Goal: Information Seeking & Learning: Learn about a topic

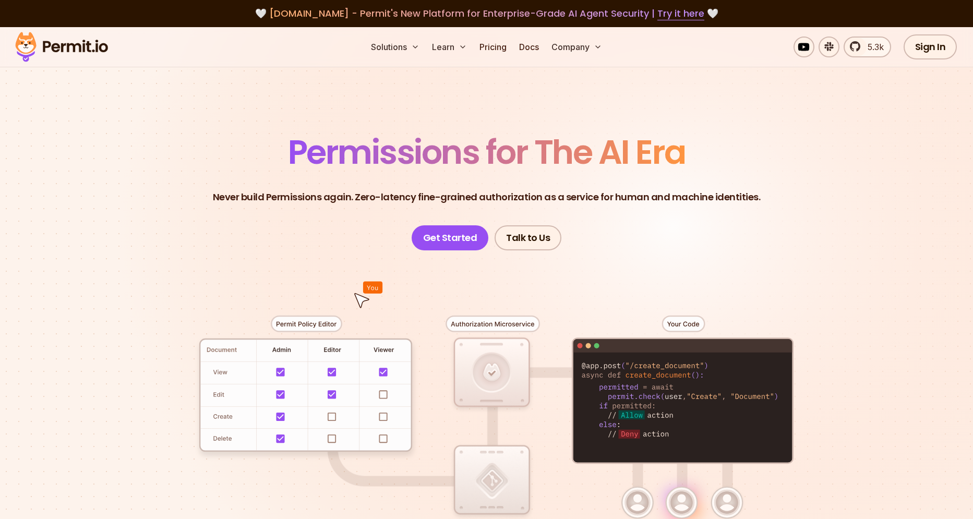
scroll to position [144, 0]
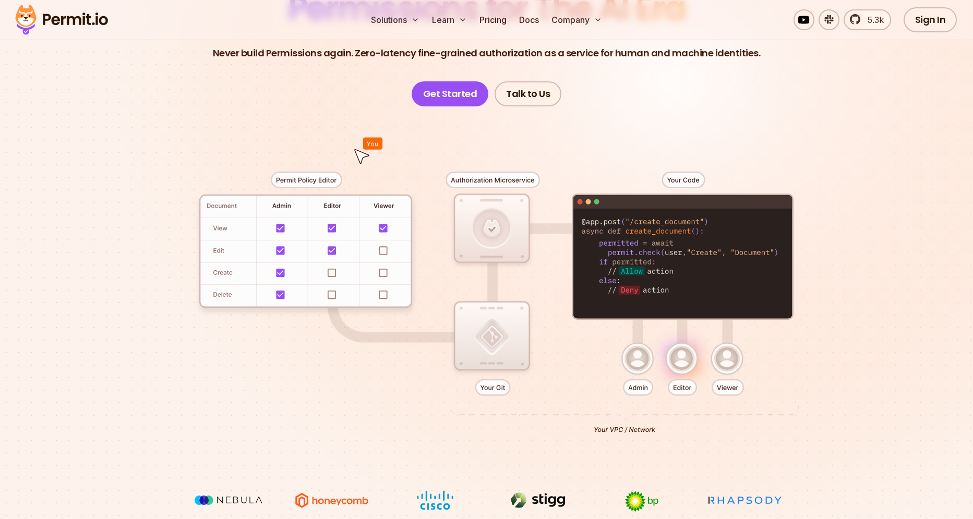
click at [551, 181] on div at bounding box center [487, 298] width 730 height 384
drag, startPoint x: 656, startPoint y: 292, endPoint x: 668, endPoint y: 292, distance: 12.0
click at [660, 292] on div at bounding box center [487, 298] width 730 height 384
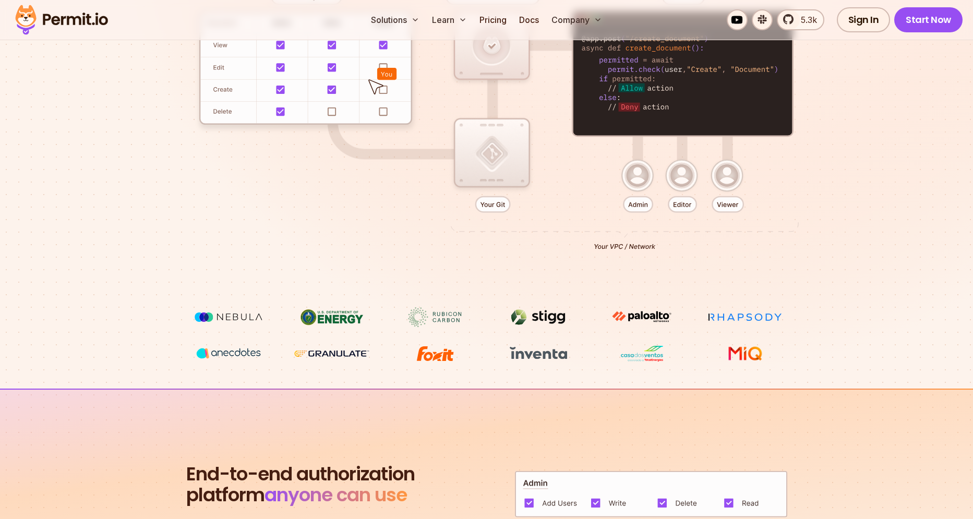
scroll to position [360, 0]
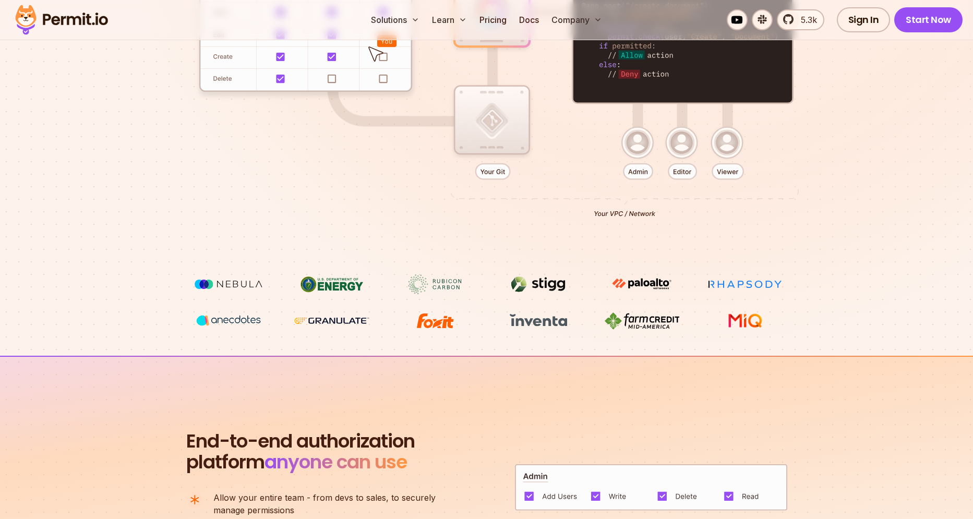
drag, startPoint x: 608, startPoint y: 217, endPoint x: 709, endPoint y: 217, distance: 100.7
click at [709, 217] on div at bounding box center [487, 82] width 730 height 384
click at [710, 217] on div at bounding box center [487, 82] width 730 height 384
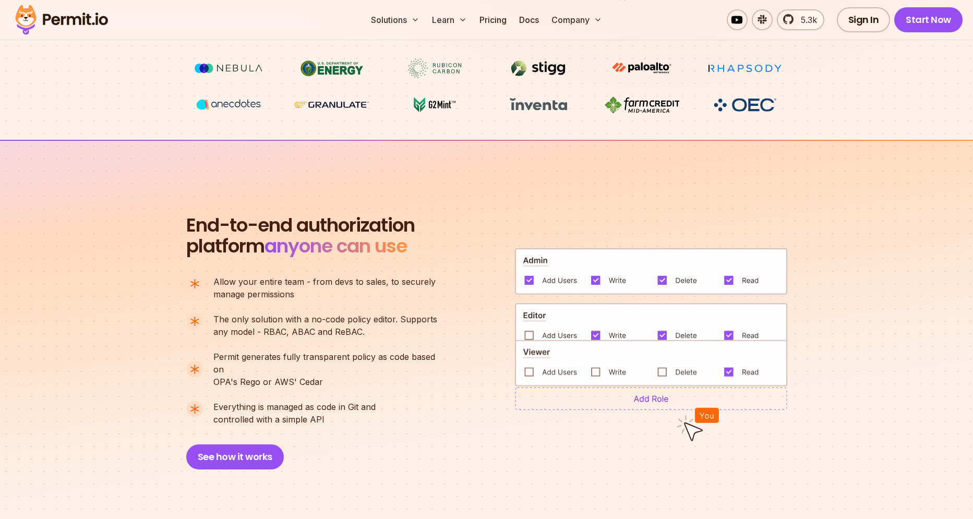
scroll to position [648, 0]
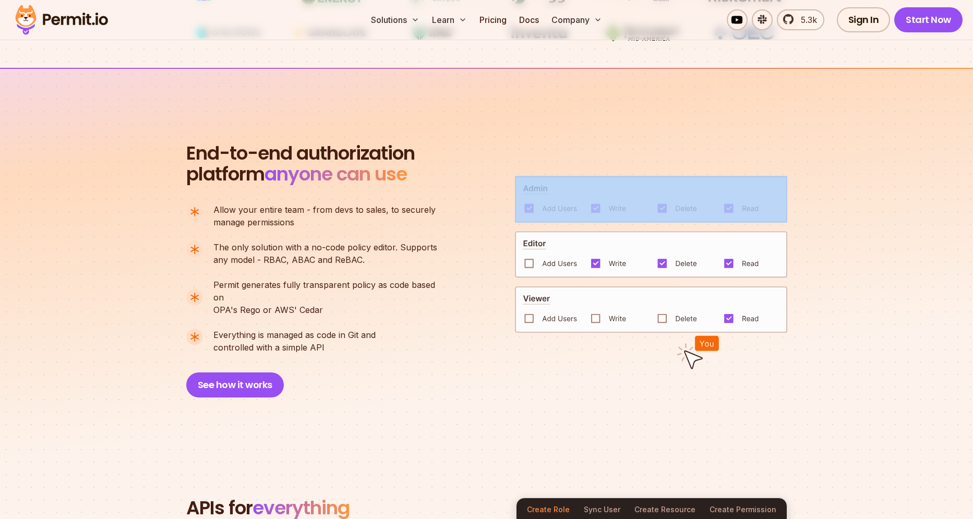
drag, startPoint x: 302, startPoint y: 155, endPoint x: 528, endPoint y: 188, distance: 228.2
click at [526, 187] on div "End-to-end authorization platform anyone can use A no-code authorization platfo…" at bounding box center [486, 270] width 601 height 255
click at [526, 188] on img at bounding box center [651, 199] width 272 height 47
click at [370, 166] on span "anyone can use" at bounding box center [336, 174] width 142 height 27
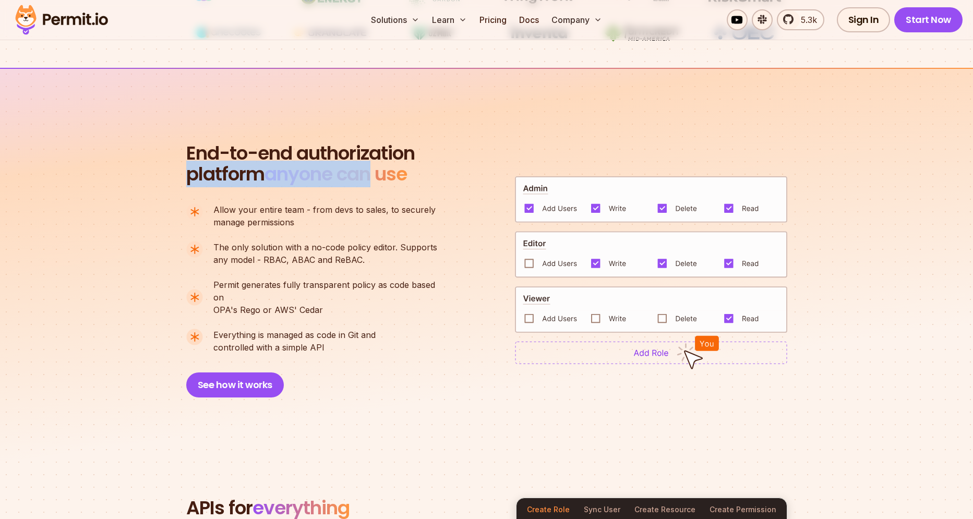
drag, startPoint x: 186, startPoint y: 182, endPoint x: 406, endPoint y: 181, distance: 220.2
click at [384, 181] on section "End-to-end authorization platform anyone can use A no-code authorization platfo…" at bounding box center [486, 258] width 973 height 380
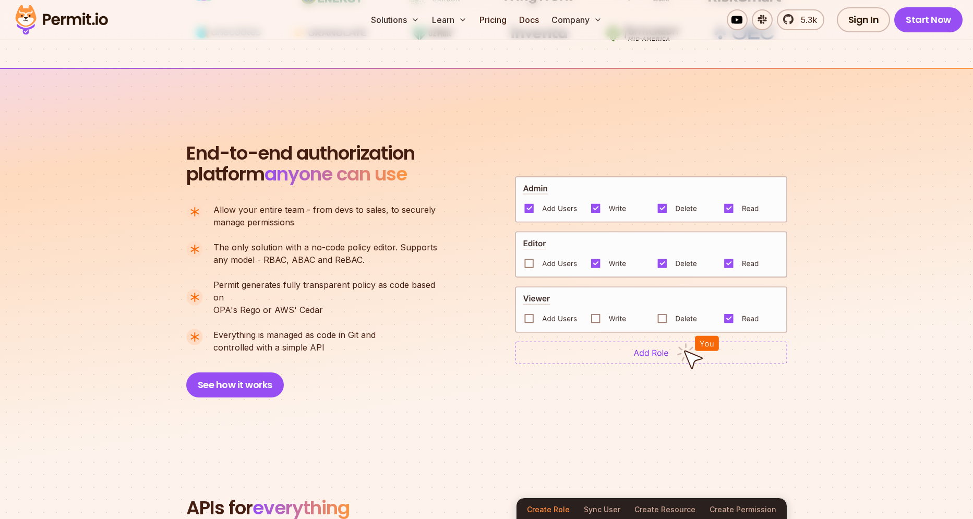
drag, startPoint x: 419, startPoint y: 181, endPoint x: 342, endPoint y: 184, distance: 77.3
click at [415, 183] on h2 "End-to-end authorization platform anyone can use" at bounding box center [300, 164] width 229 height 42
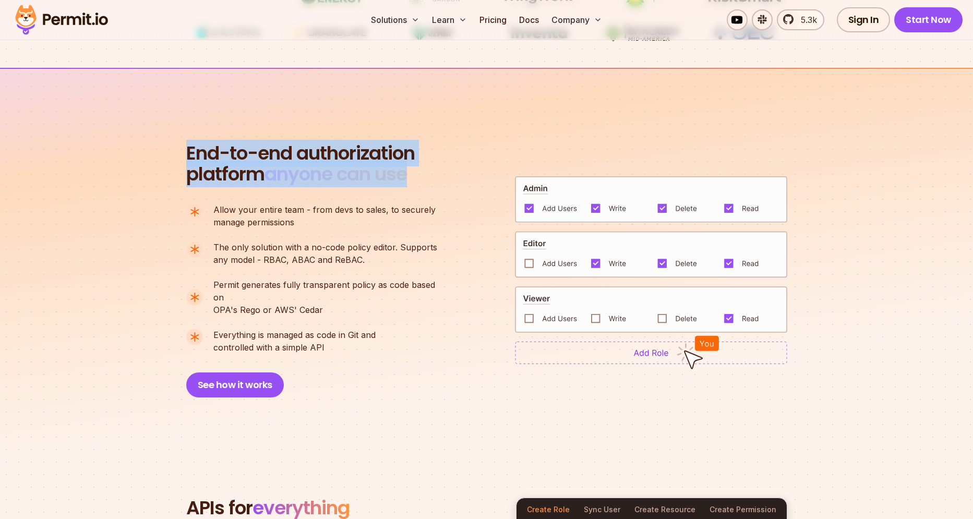
drag, startPoint x: 190, startPoint y: 154, endPoint x: 417, endPoint y: 181, distance: 228.5
click at [415, 181] on h2 "End-to-end authorization platform anyone can use" at bounding box center [300, 164] width 229 height 42
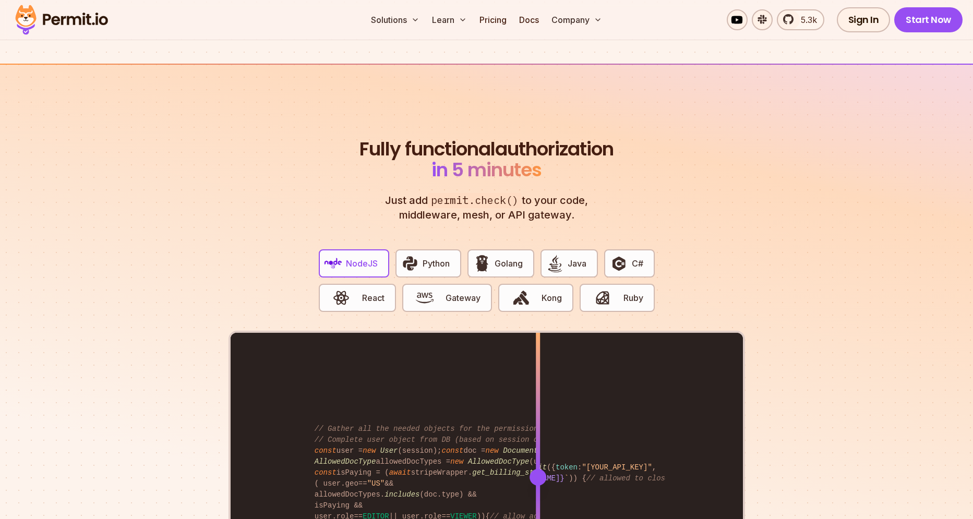
scroll to position [2088, 0]
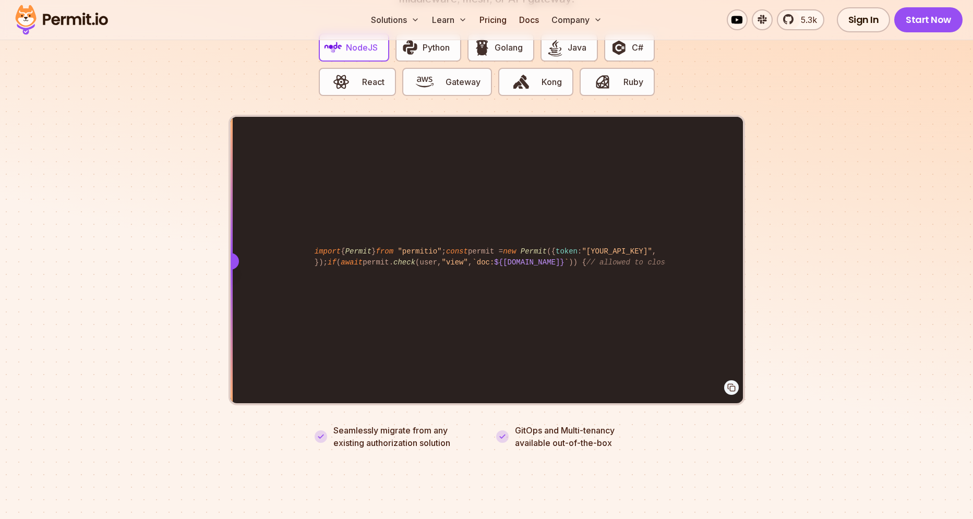
drag, startPoint x: 538, startPoint y: 248, endPoint x: 526, endPoint y: 263, distance: 19.7
click at [176, 245] on section "Fully functional authorization in 5 minutes Just add permit.check() to your cod…" at bounding box center [486, 174] width 973 height 652
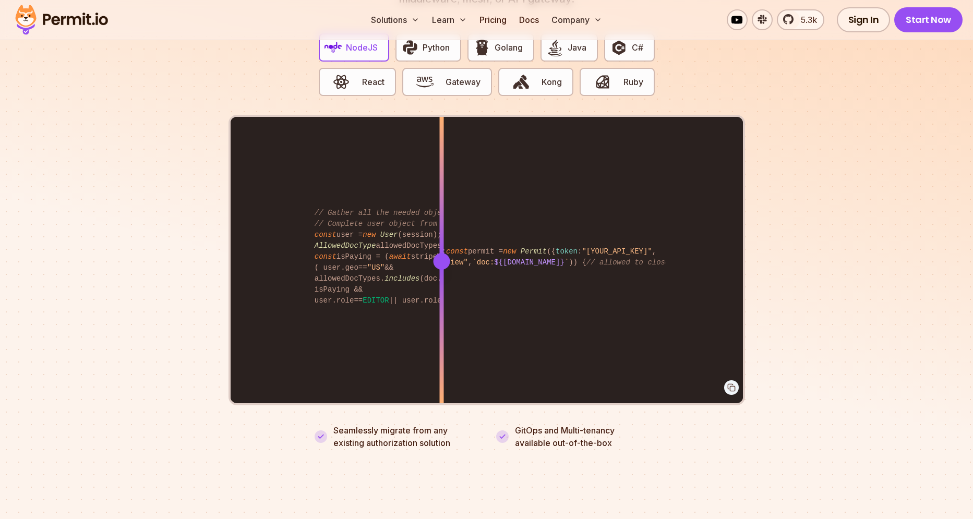
click at [441, 265] on div "import { Permit } from "permitio" ; const permit = new Permit ({ token : "[YOUR…" at bounding box center [487, 261] width 512 height 288
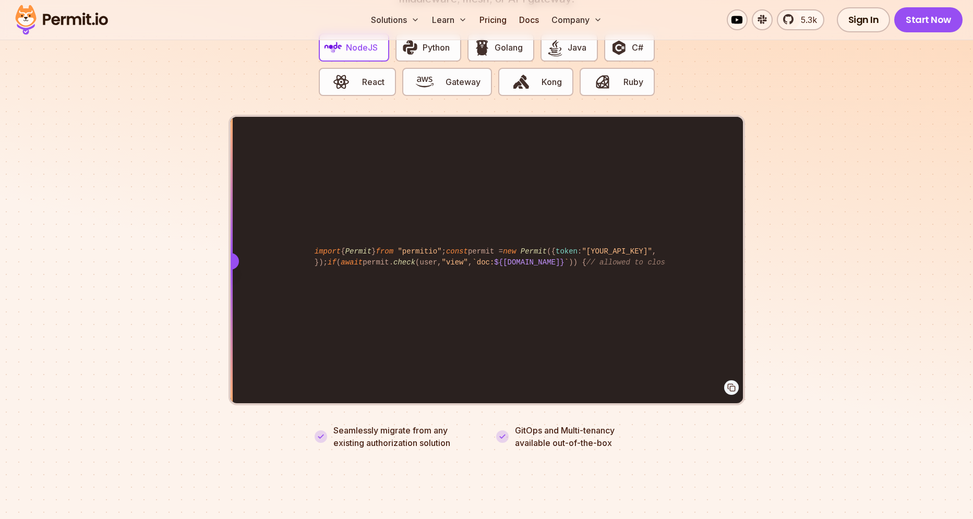
drag, startPoint x: 394, startPoint y: 256, endPoint x: 21, endPoint y: 256, distance: 373.0
click at [19, 256] on section "Fully functional authorization in 5 minutes Just add permit.check() to your cod…" at bounding box center [486, 174] width 973 height 652
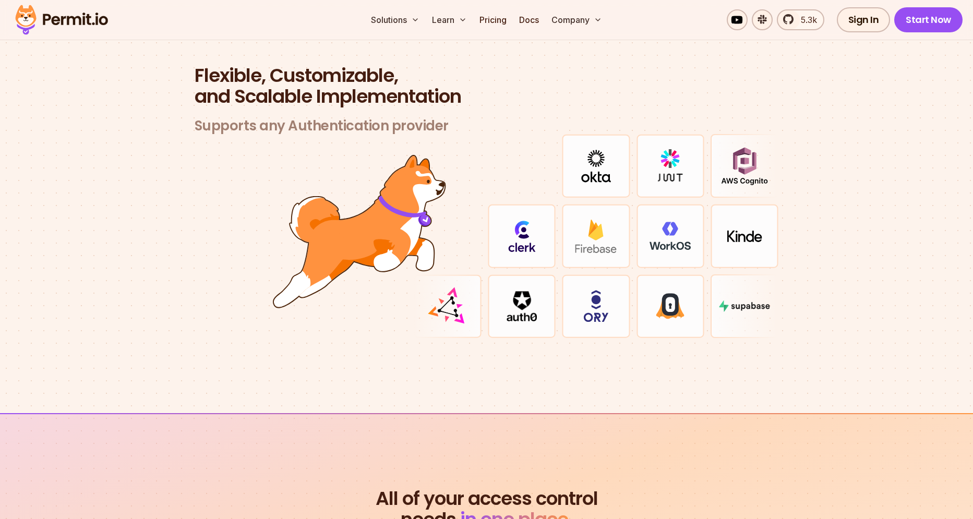
scroll to position [3096, 0]
